Goal: Task Accomplishment & Management: Complete application form

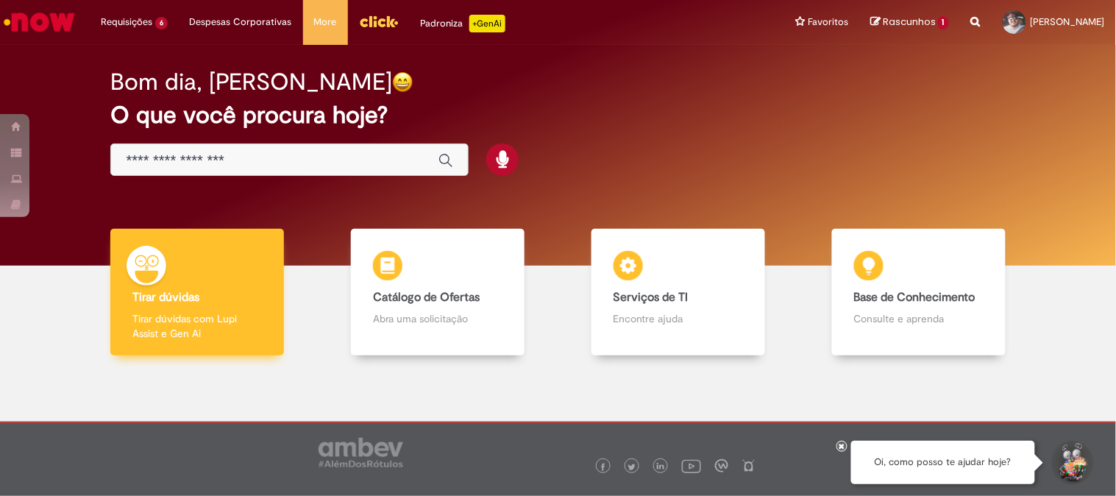
scroll to position [38, 0]
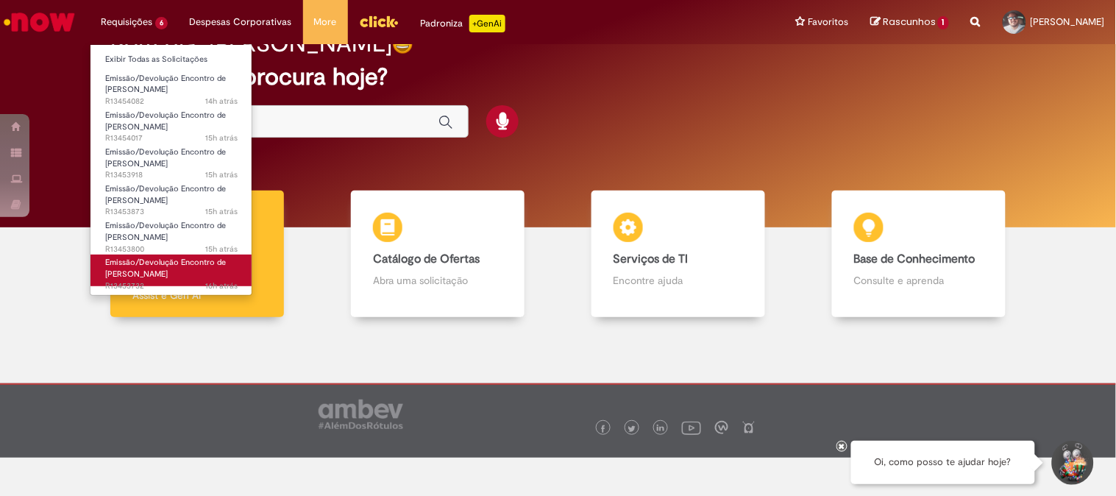
click at [172, 267] on span "Emissão/Devolução Encontro de [PERSON_NAME]" at bounding box center [165, 268] width 121 height 23
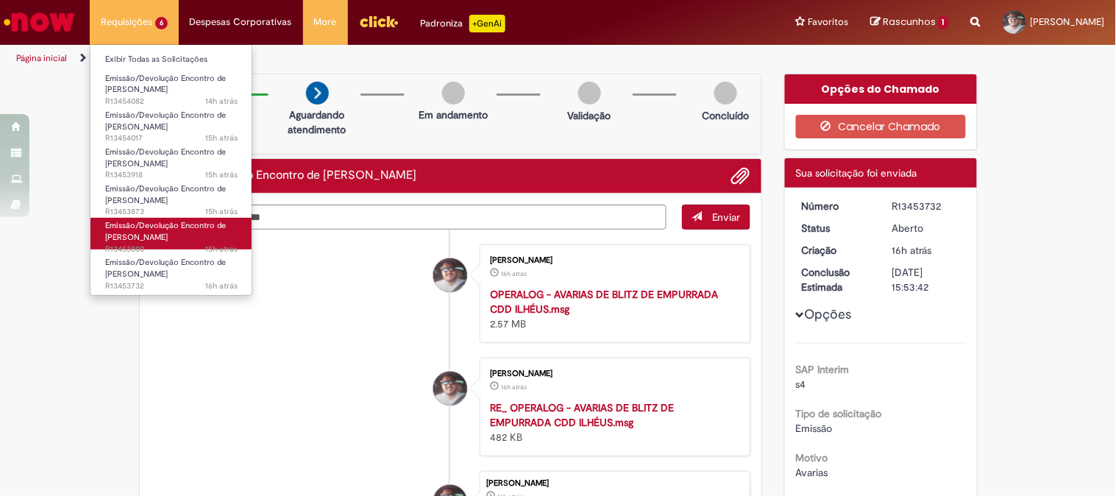
click at [158, 231] on span "Emissão/Devolução Encontro de [PERSON_NAME]" at bounding box center [165, 231] width 121 height 23
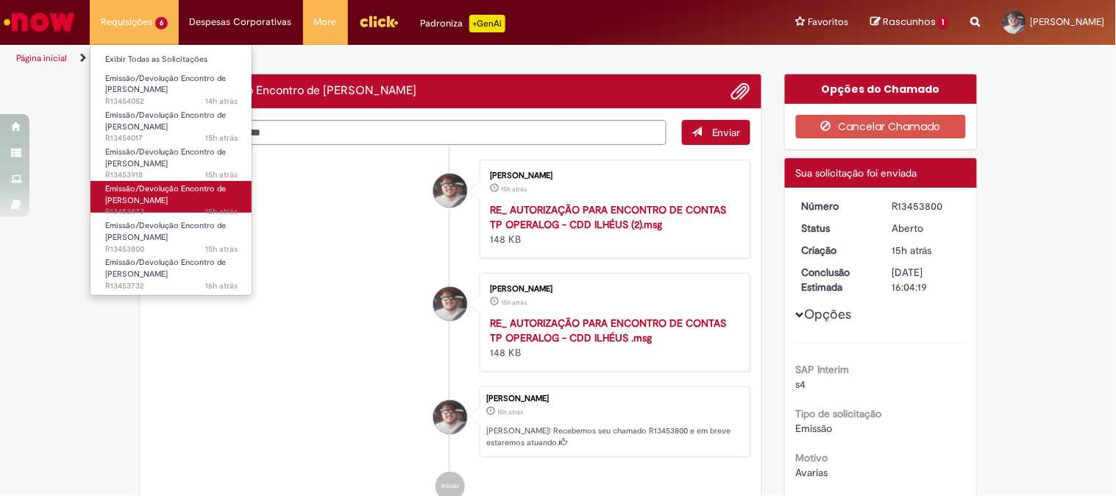
click at [146, 194] on span "Emissão/Devolução Encontro de [PERSON_NAME]" at bounding box center [165, 194] width 121 height 23
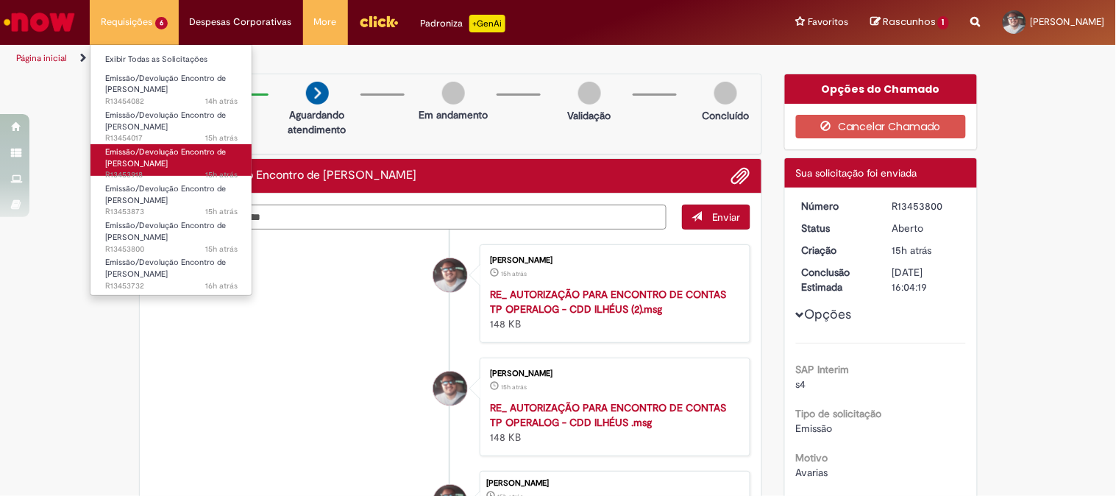
click at [146, 160] on span "Emissão/Devolução Encontro de [PERSON_NAME]" at bounding box center [165, 157] width 121 height 23
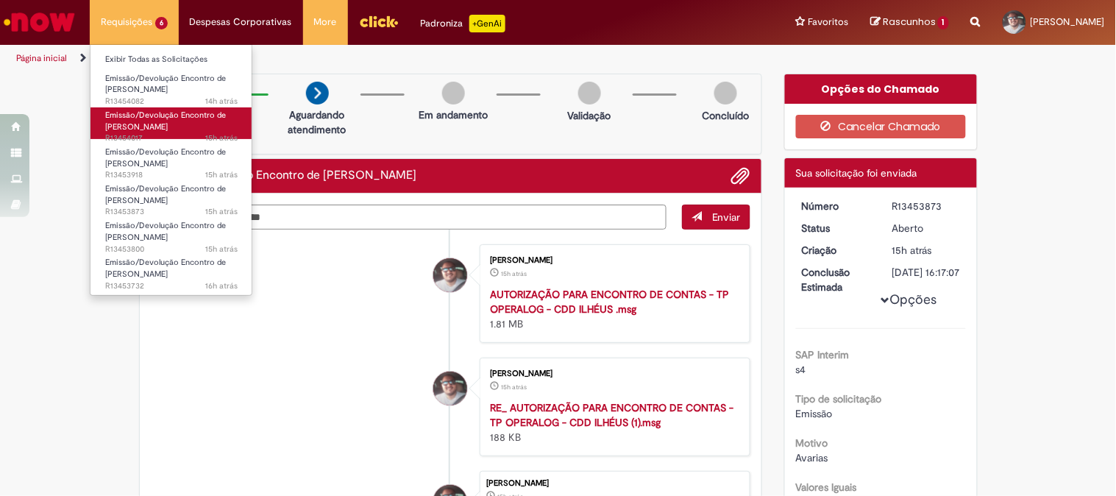
click at [146, 122] on span "Emissão/Devolução Encontro de [PERSON_NAME]" at bounding box center [165, 121] width 121 height 23
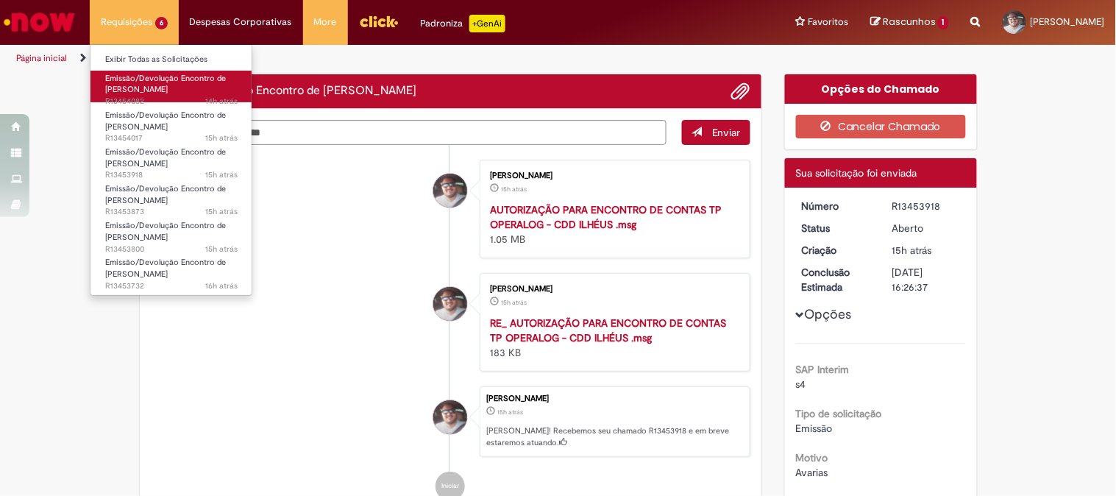
click at [143, 92] on span "Emissão/Devolução Encontro de [PERSON_NAME]" at bounding box center [165, 84] width 121 height 23
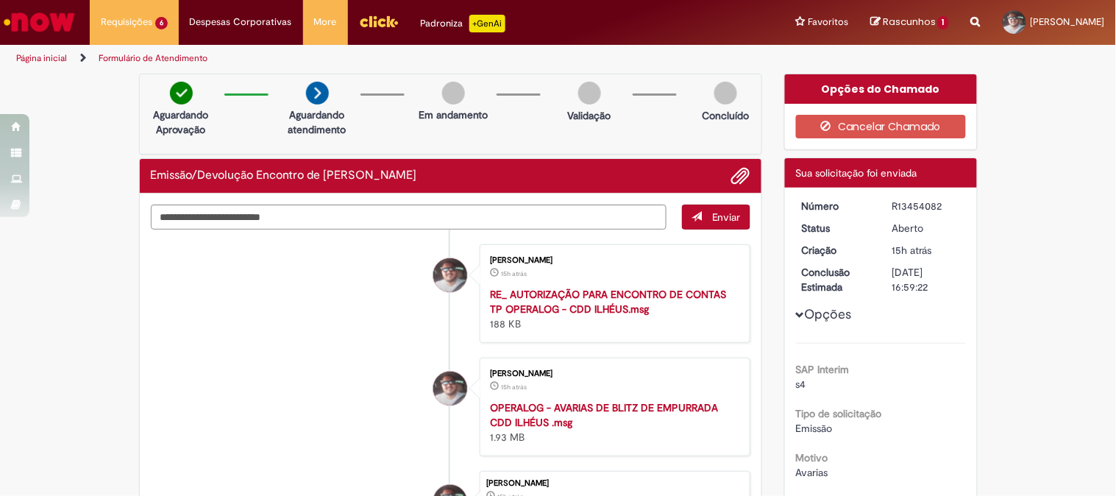
click at [140, 393] on div "Enviar [PERSON_NAME] 15h atrás 15 horas atrás RE_ AUTORIZAÇÃO PARA ENCONTRO DE …" at bounding box center [451, 409] width 622 height 432
